Goal: Information Seeking & Learning: Learn about a topic

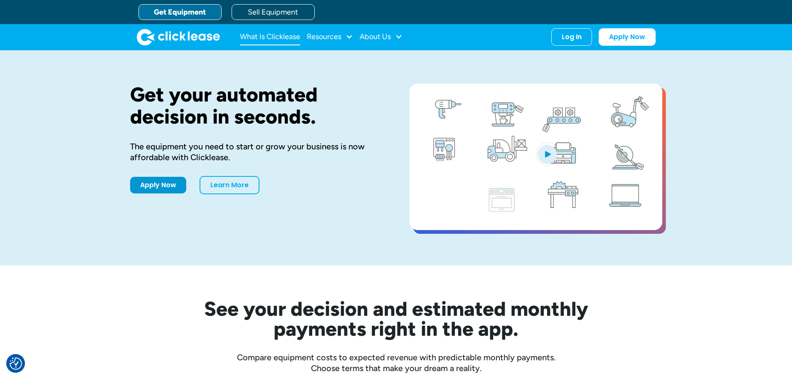
click at [266, 37] on link "What Is Clicklease" at bounding box center [270, 37] width 60 height 17
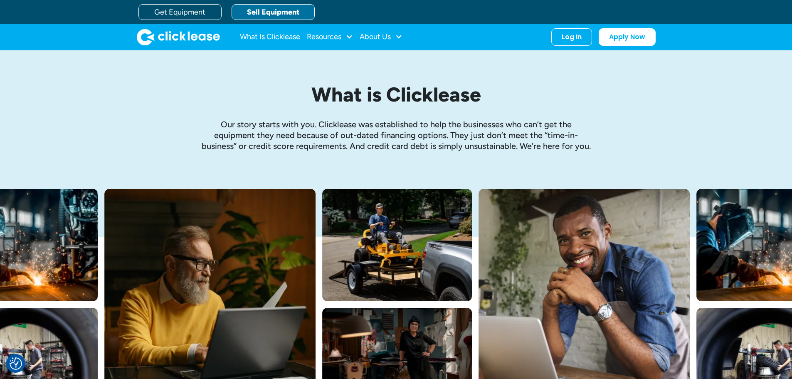
click at [265, 14] on link "Sell Equipment" at bounding box center [272, 12] width 83 height 16
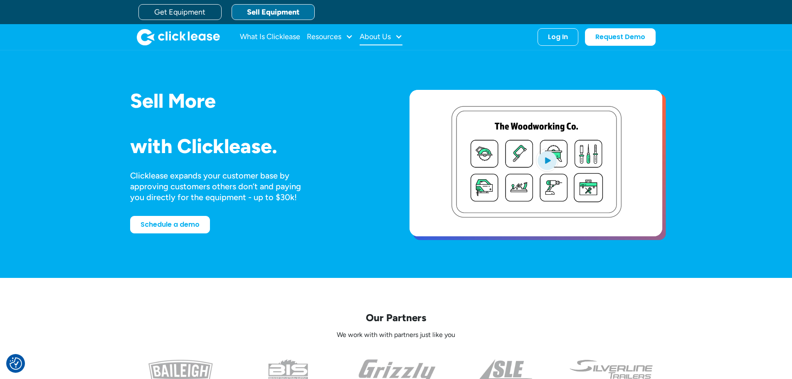
click at [400, 36] on div at bounding box center [398, 36] width 7 height 7
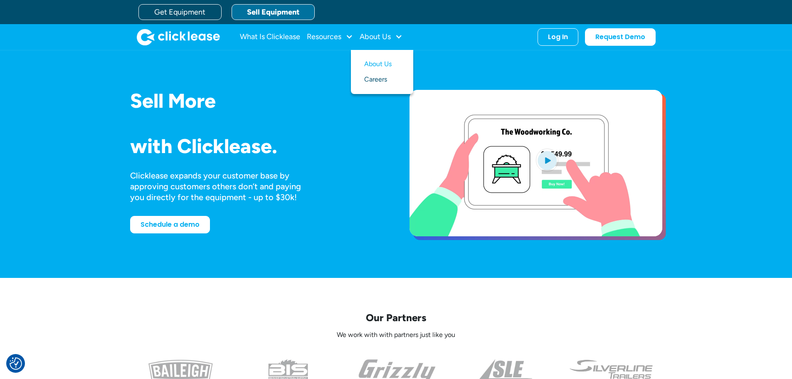
click at [386, 82] on link "Careers" at bounding box center [382, 79] width 36 height 15
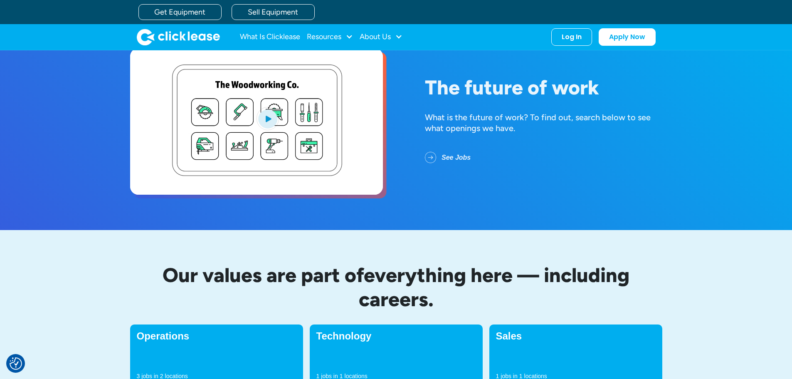
scroll to position [83, 0]
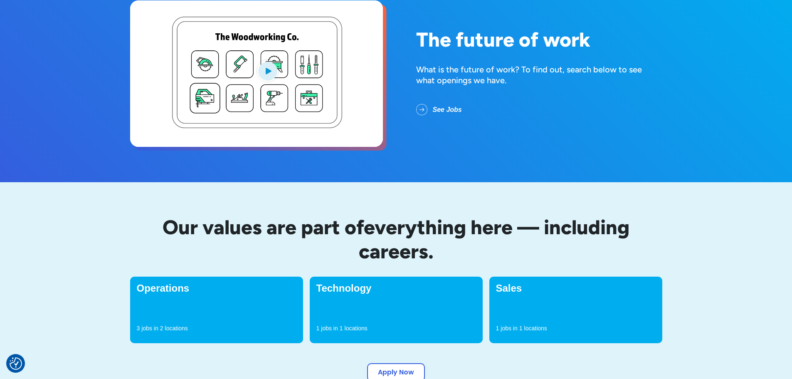
click at [540, 302] on div "Sales 1 jobs in 1 locations" at bounding box center [575, 309] width 173 height 66
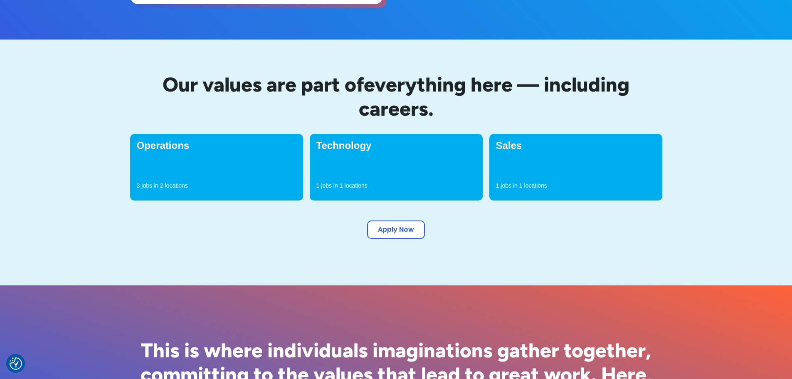
scroll to position [291, 0]
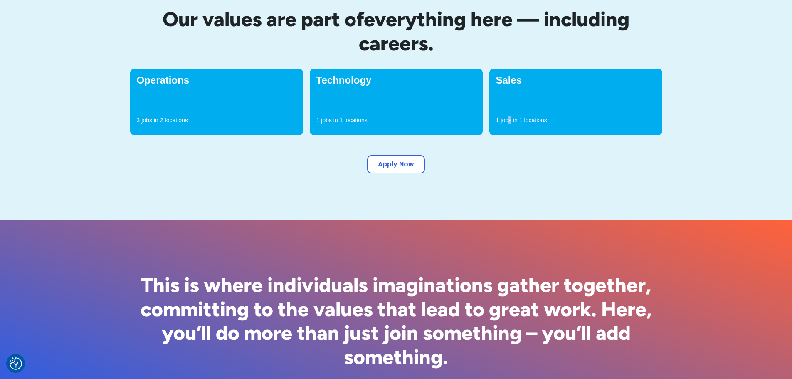
click at [510, 121] on p "jobs in" at bounding box center [508, 120] width 17 height 8
click at [413, 161] on link "Apply Now" at bounding box center [396, 162] width 58 height 18
